Goal: Task Accomplishment & Management: Complete application form

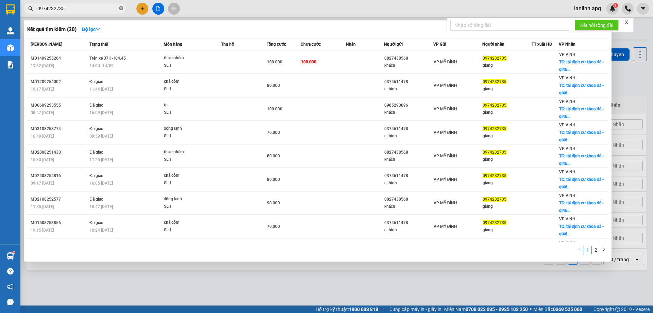
click at [121, 9] on icon "close-circle" at bounding box center [121, 8] width 4 height 4
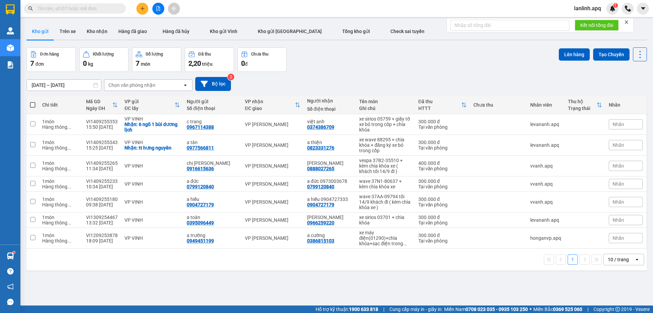
click at [99, 8] on input "text" at bounding box center [77, 8] width 80 height 7
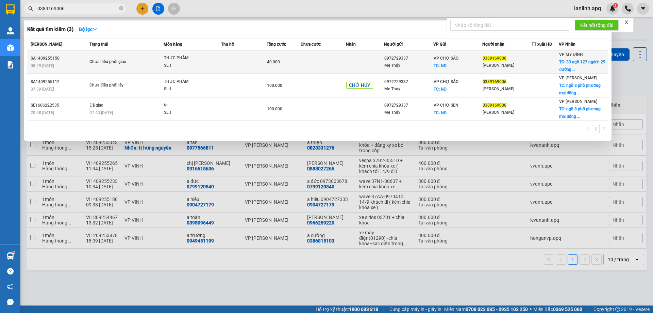
type input "0389169006"
click at [196, 64] on div "SL: 1" at bounding box center [189, 65] width 51 height 7
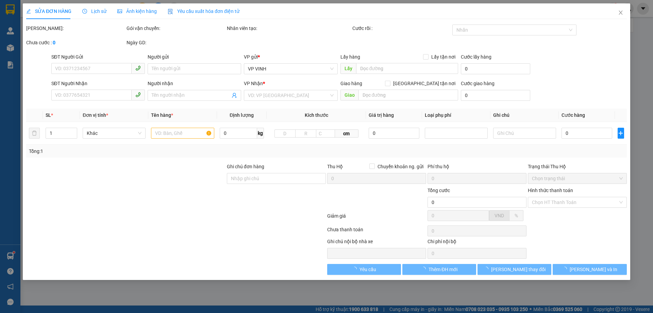
type input "0972729337"
type input "Mẹ Thủy"
checkbox input "true"
type input "NĐ"
type input "0389169006"
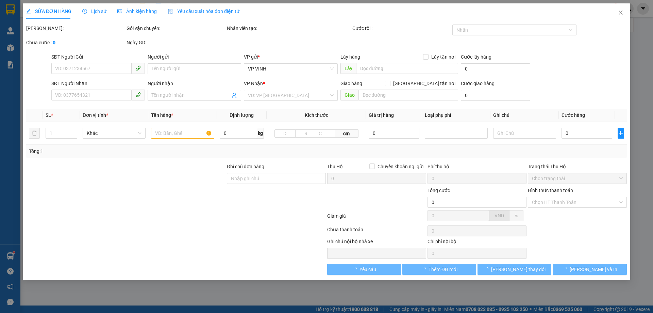
type input "[PERSON_NAME]"
checkbox input "true"
type input "33 ngõ 127 ngách 29 đường [PERSON_NAME], [PERSON_NAME], [GEOGRAPHIC_DATA], [GEO…"
type input "40.000"
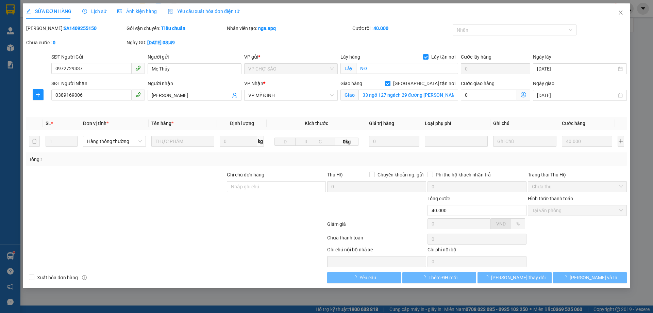
click at [94, 13] on span "Lịch sử" at bounding box center [94, 11] width 24 height 5
